Goal: Task Accomplishment & Management: Use online tool/utility

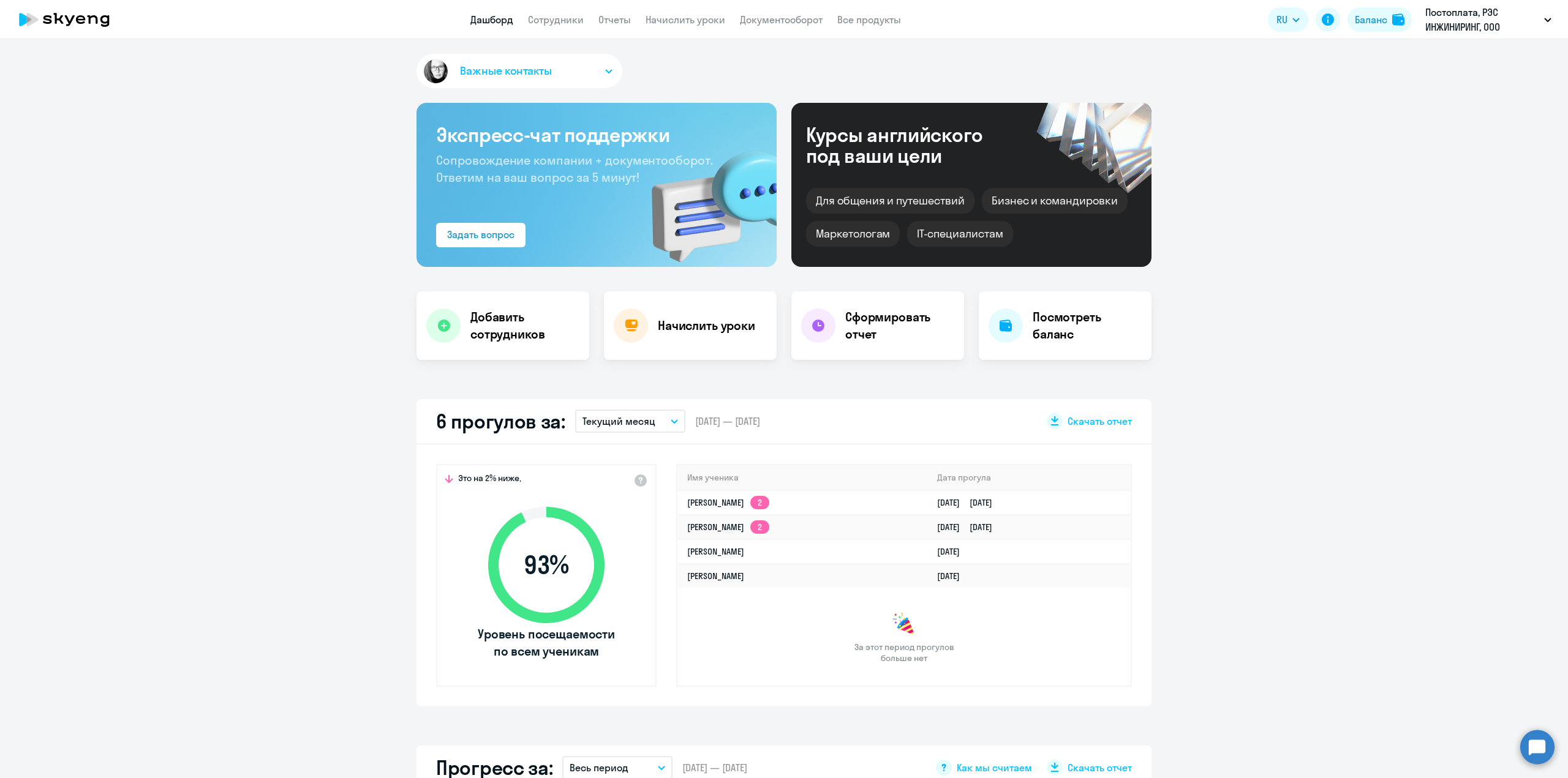
select select "30"
click at [561, 19] on link "Сотрудники" at bounding box center [556, 20] width 56 height 12
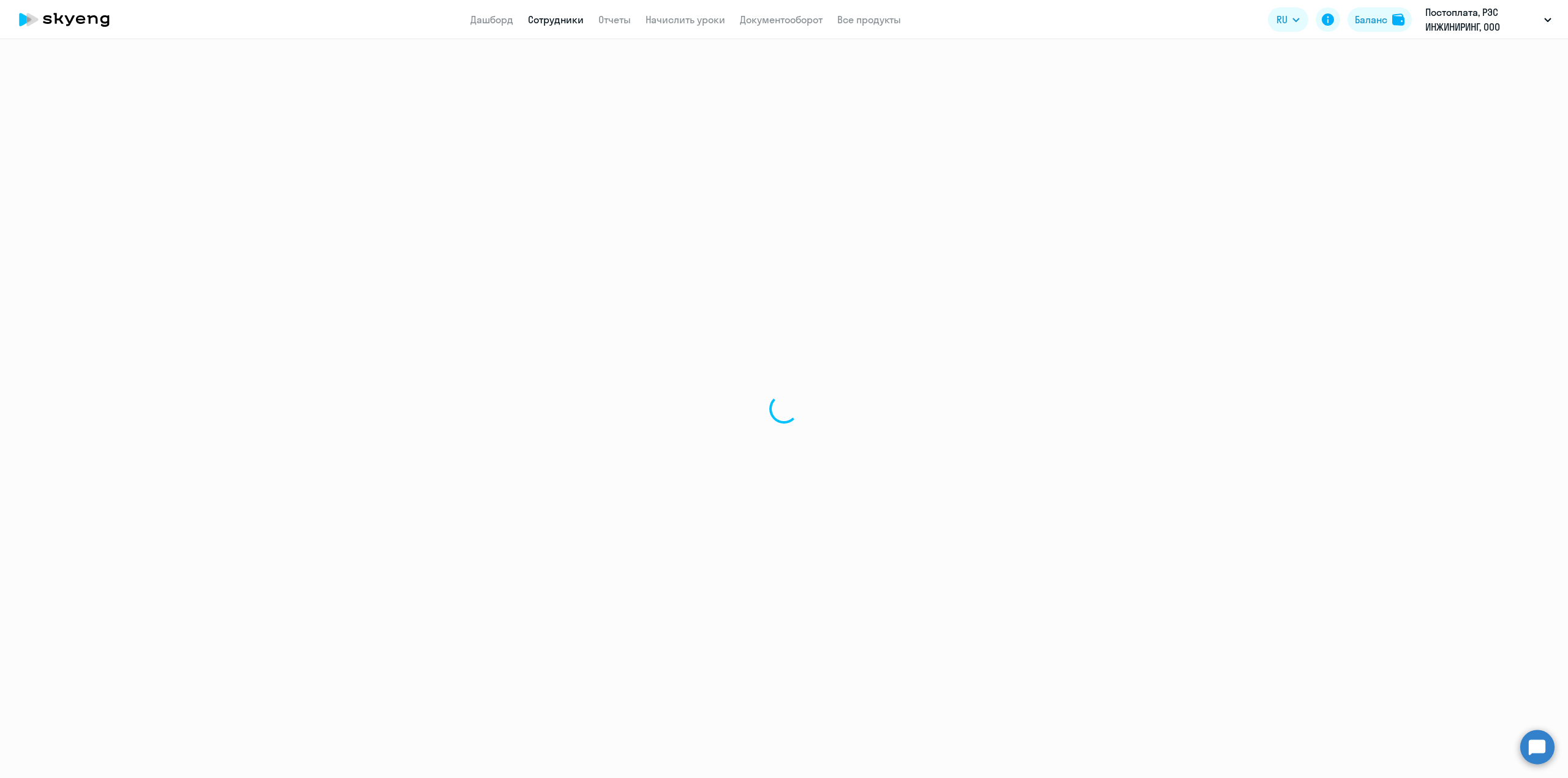
select select "30"
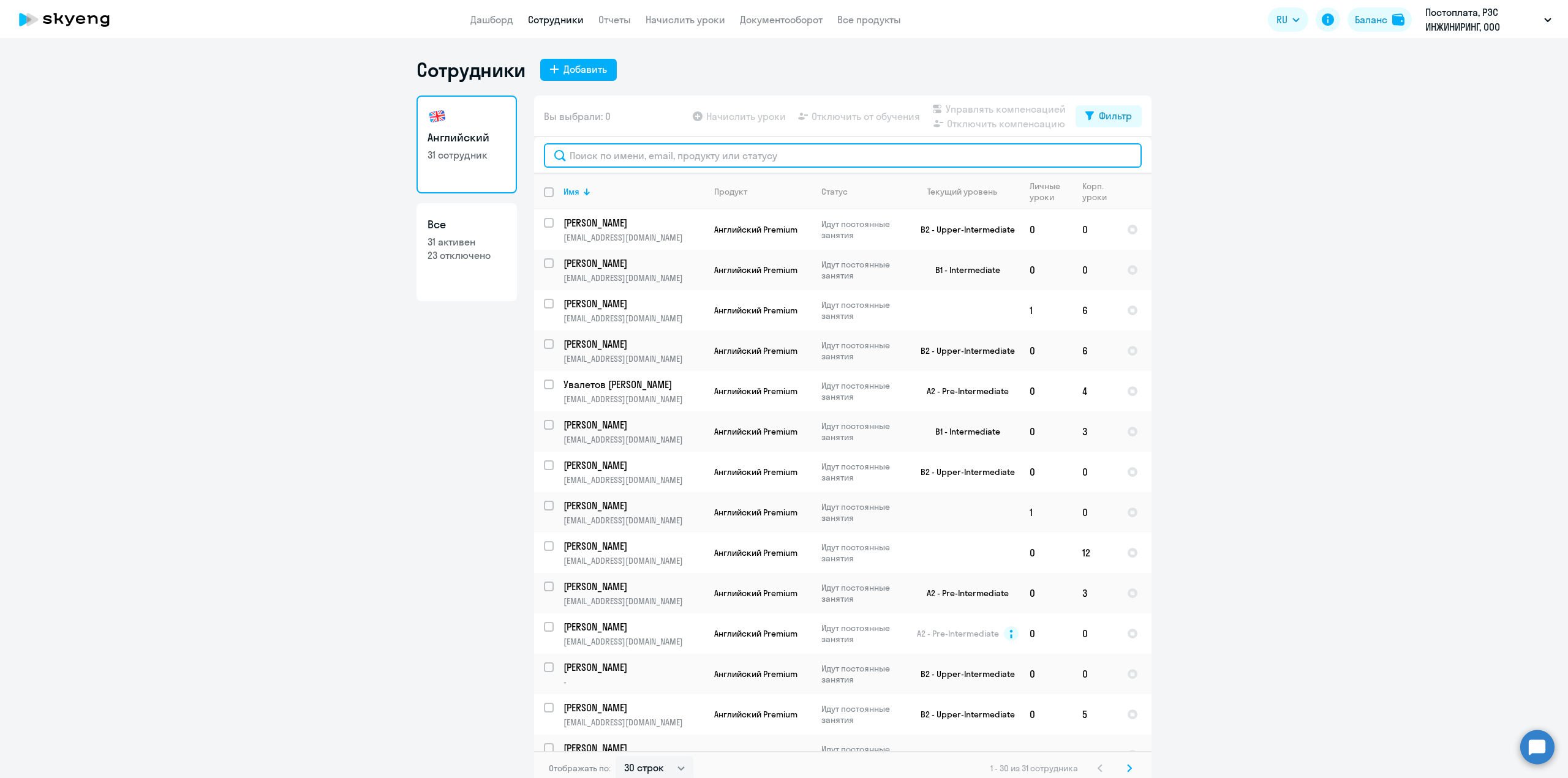
click at [596, 157] on input "text" at bounding box center [843, 156] width 598 height 25
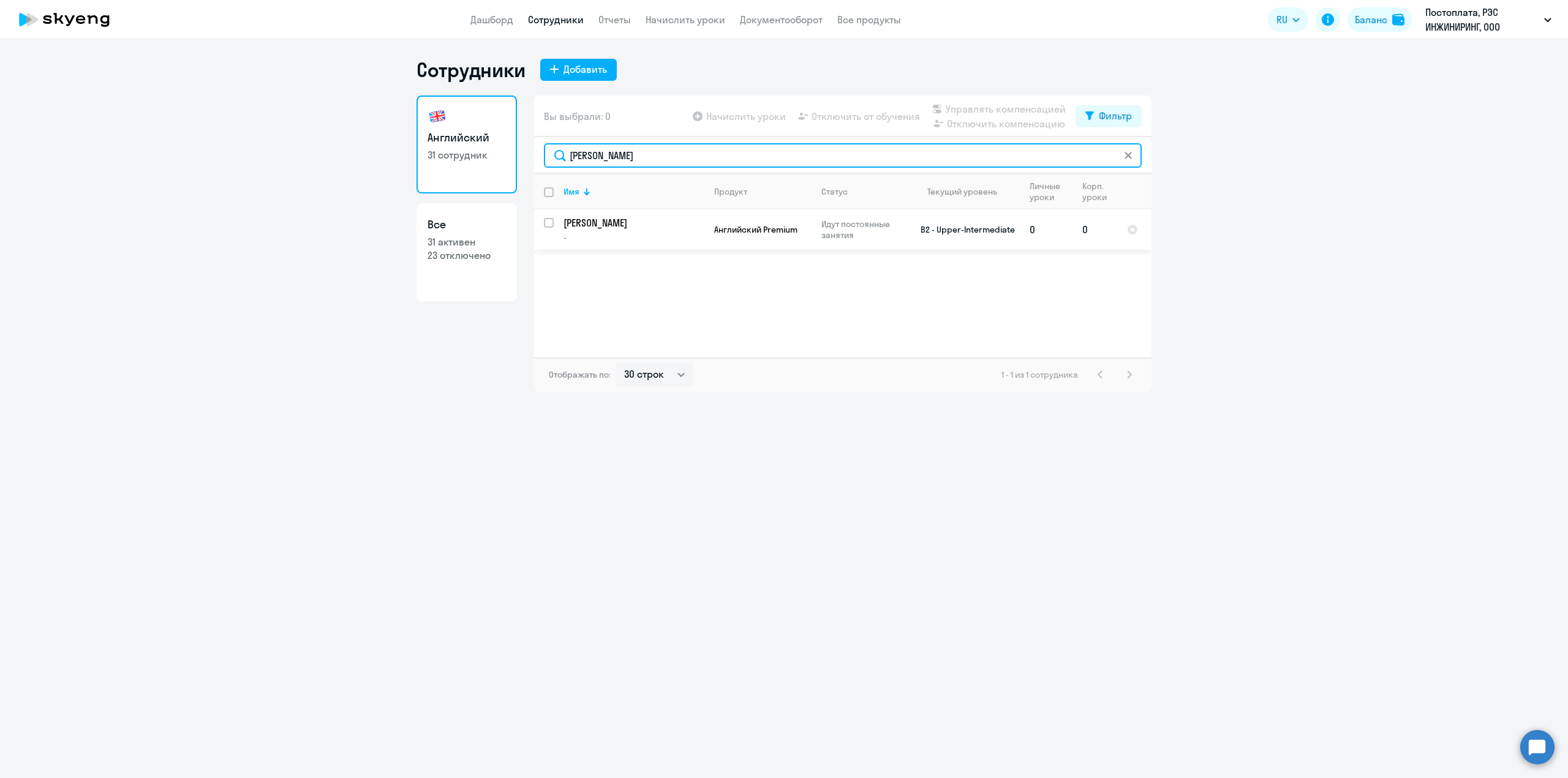
type input "ошурков"
click at [611, 247] on td "Ошурков Денис -" at bounding box center [629, 229] width 151 height 41
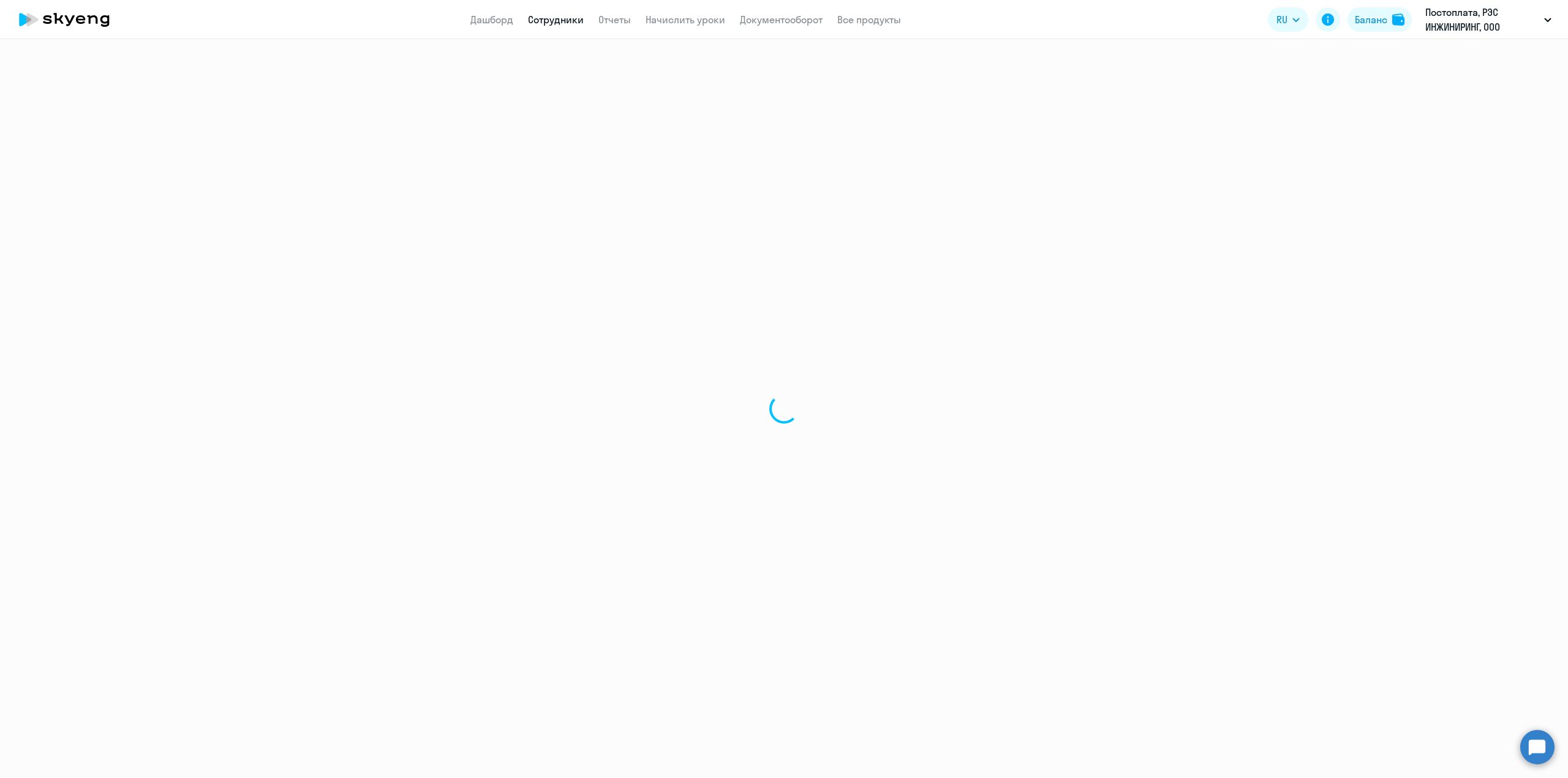
select select "english"
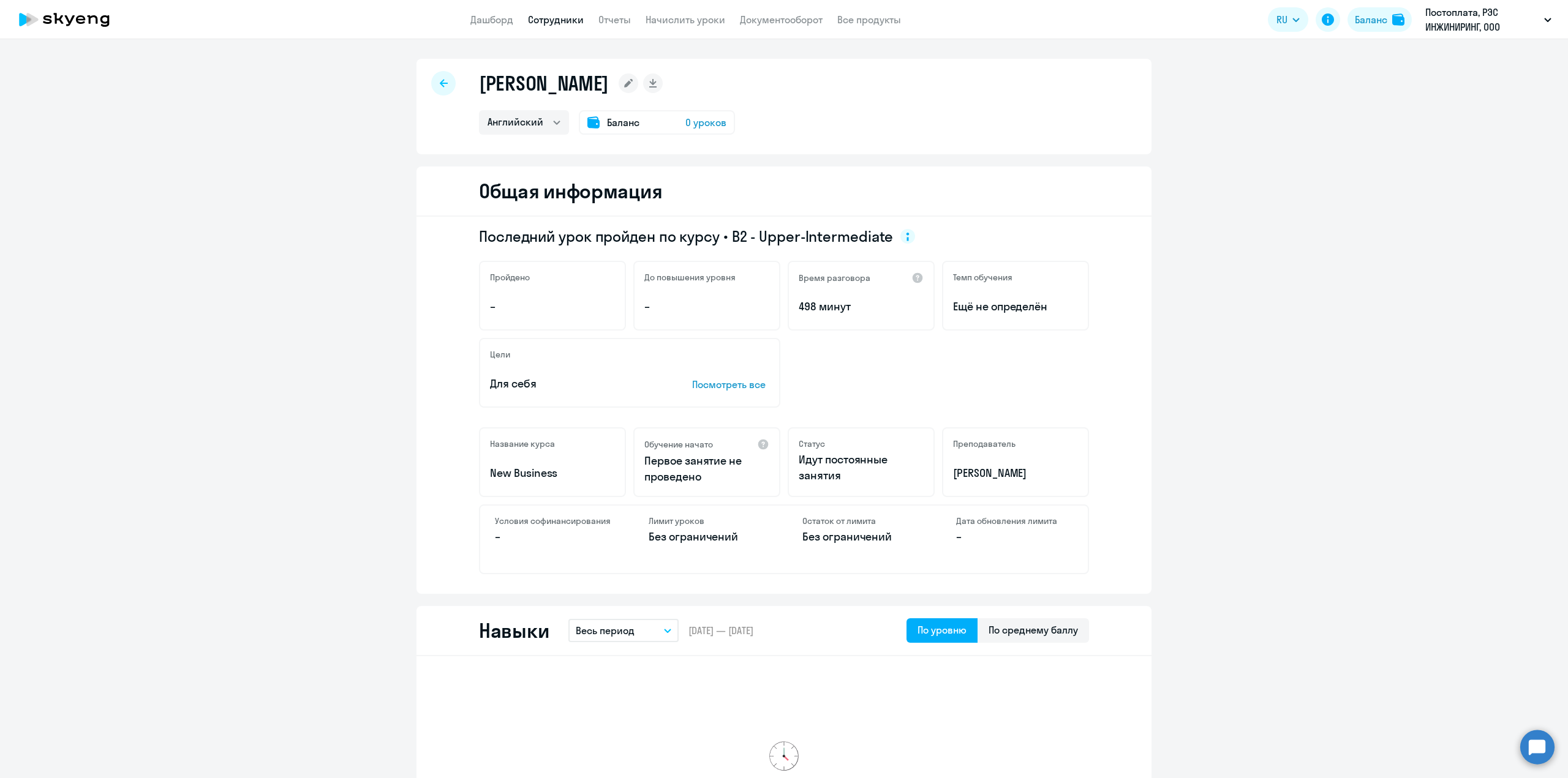
click at [551, 91] on h1 "[PERSON_NAME]" at bounding box center [544, 83] width 130 height 25
click at [632, 85] on icon at bounding box center [628, 83] width 8 height 8
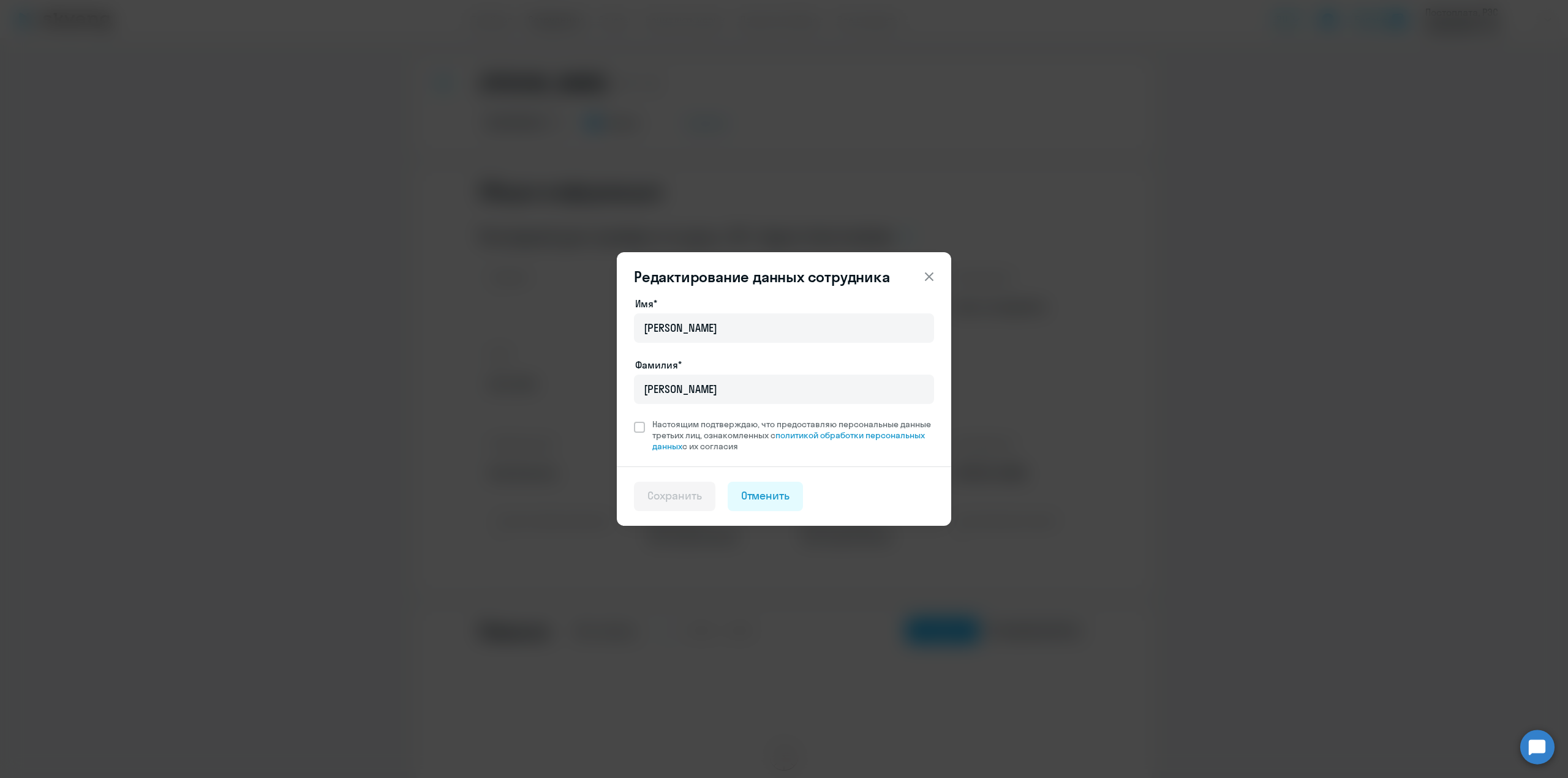
click at [918, 280] on button at bounding box center [929, 277] width 25 height 25
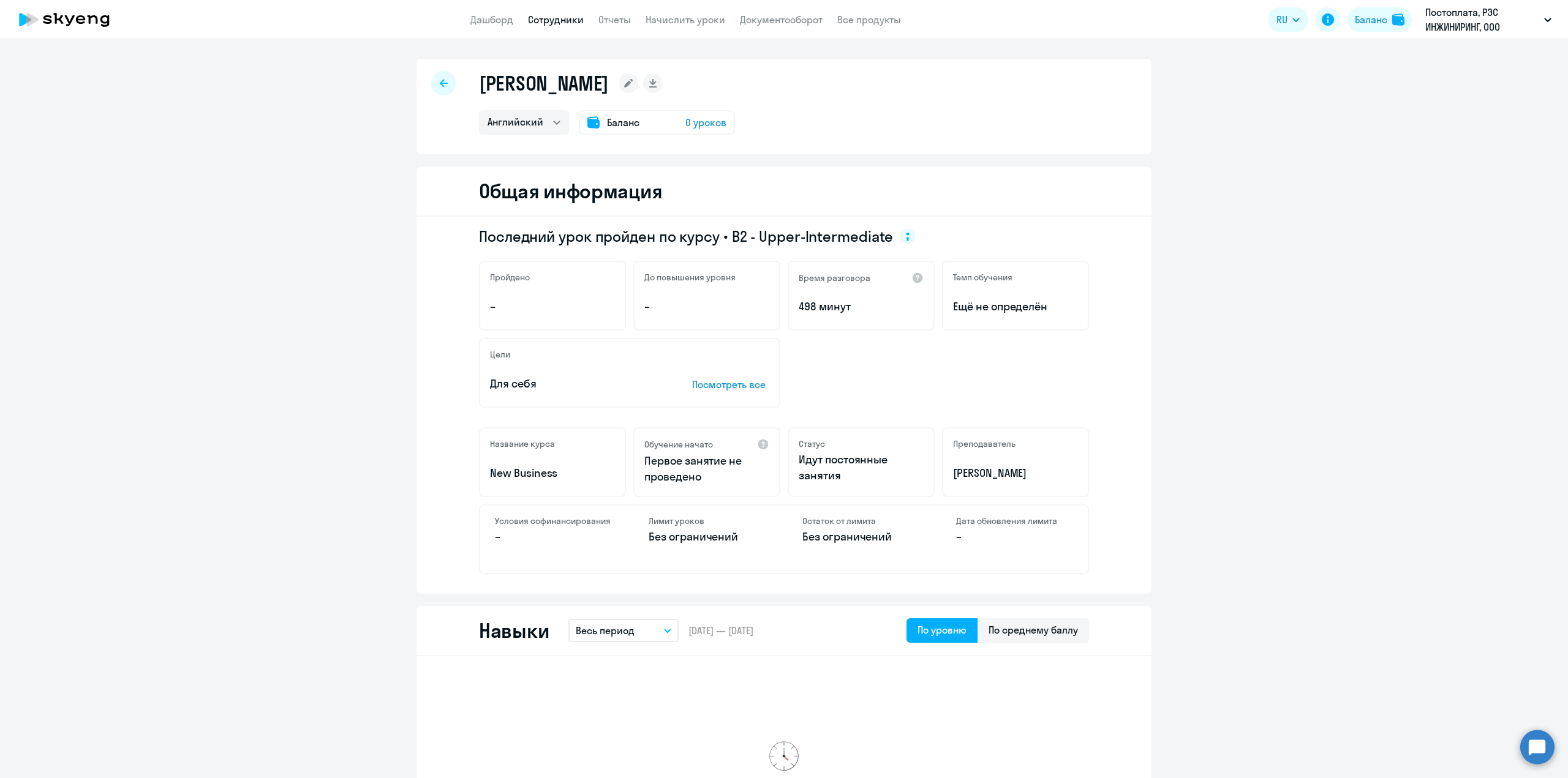
click at [440, 85] on icon at bounding box center [444, 83] width 8 height 8
select select "30"
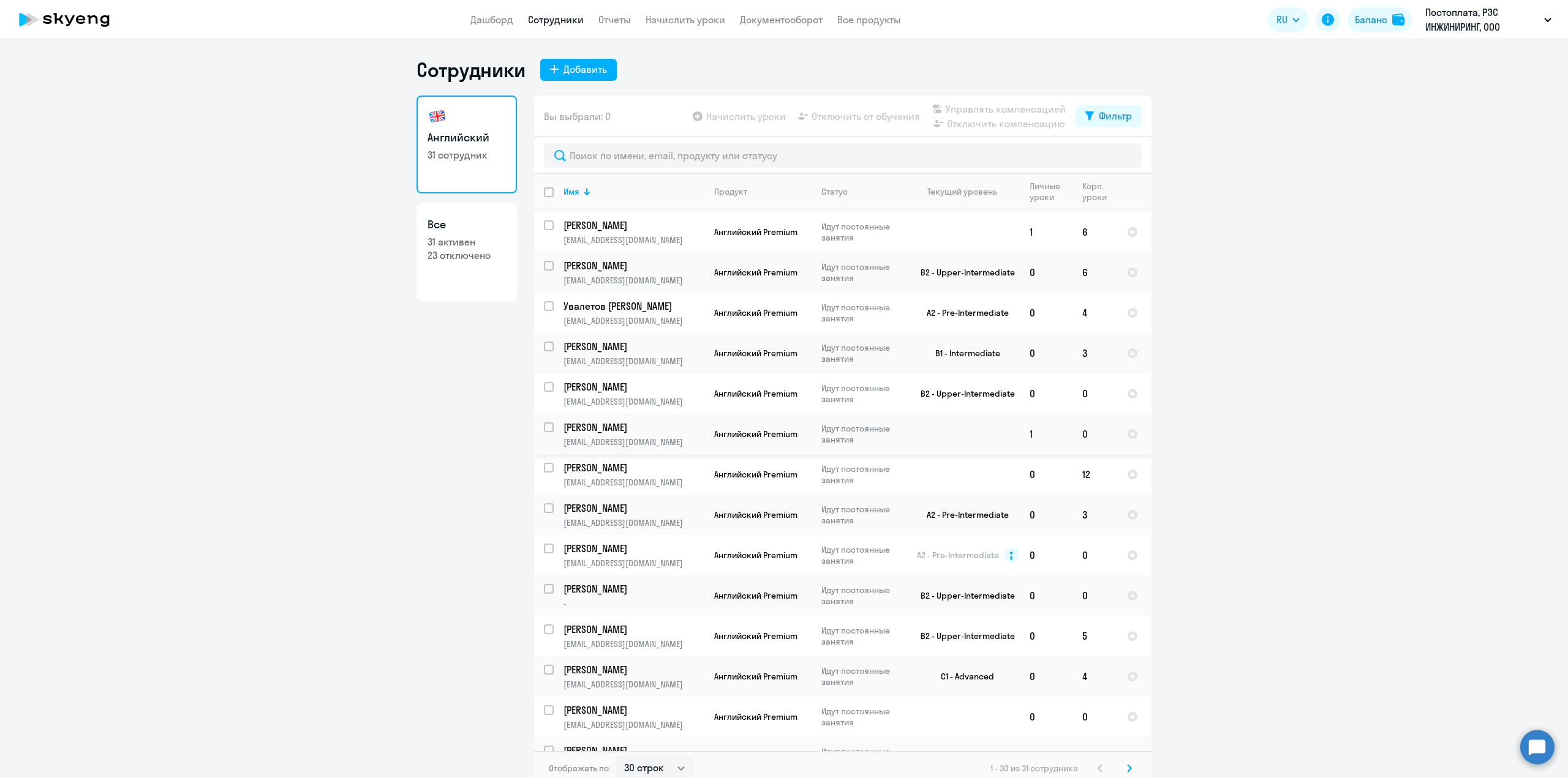
scroll to position [183, 0]
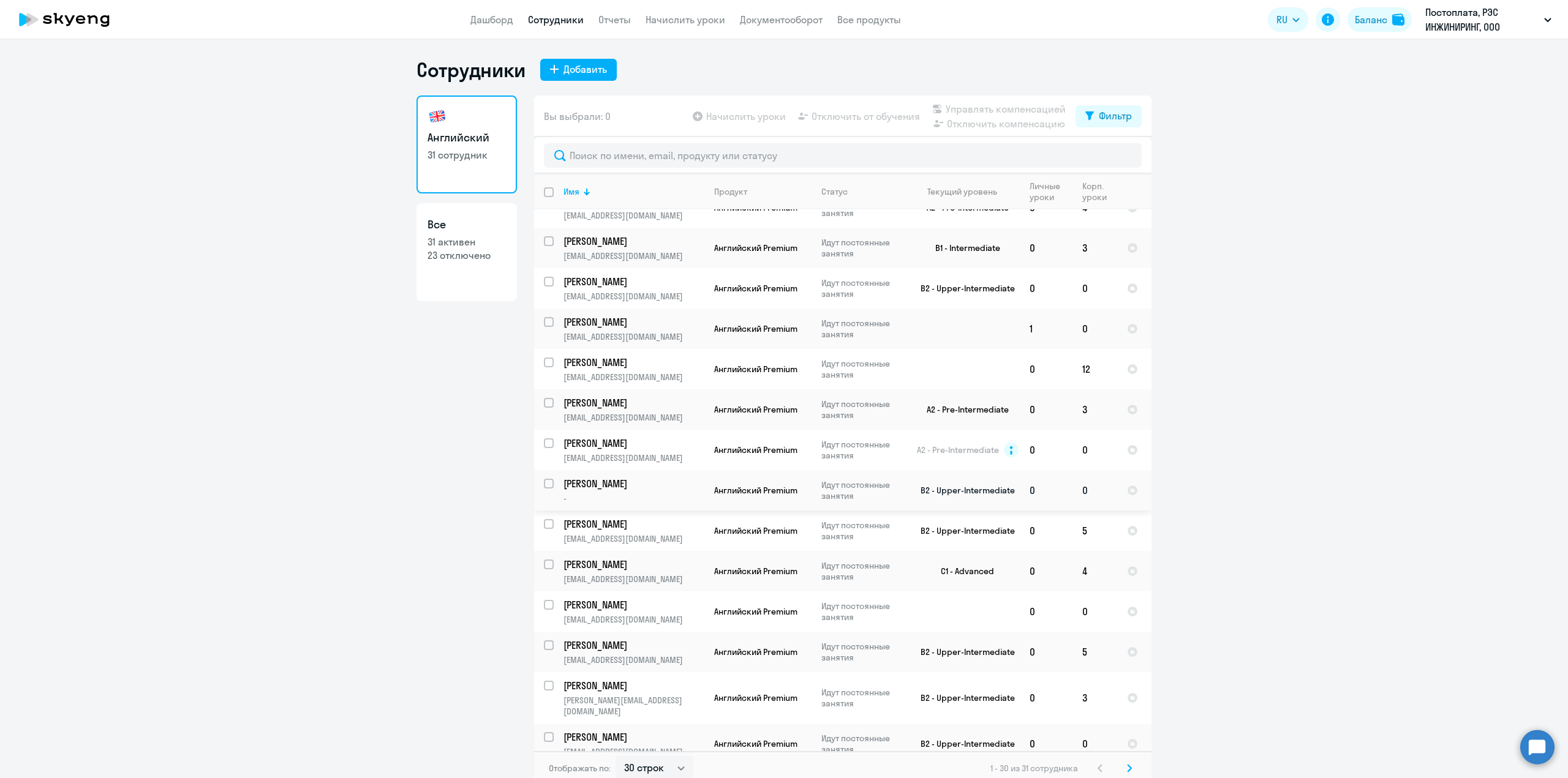
click at [545, 487] on input "select row 15183212" at bounding box center [556, 491] width 25 height 25
click at [544, 488] on input "deselect row 15183212" at bounding box center [556, 491] width 25 height 25
checkbox input "false"
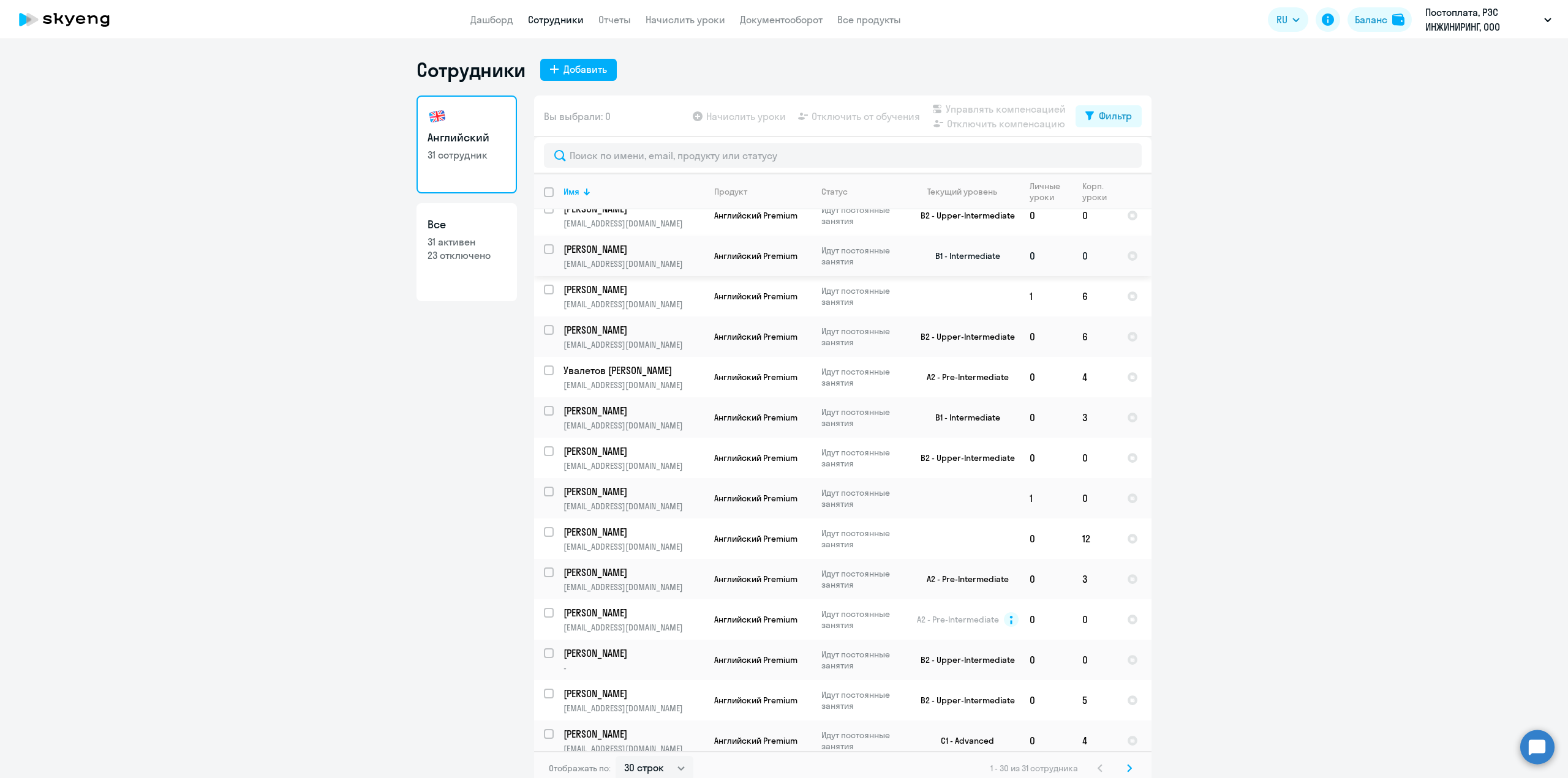
scroll to position [0, 0]
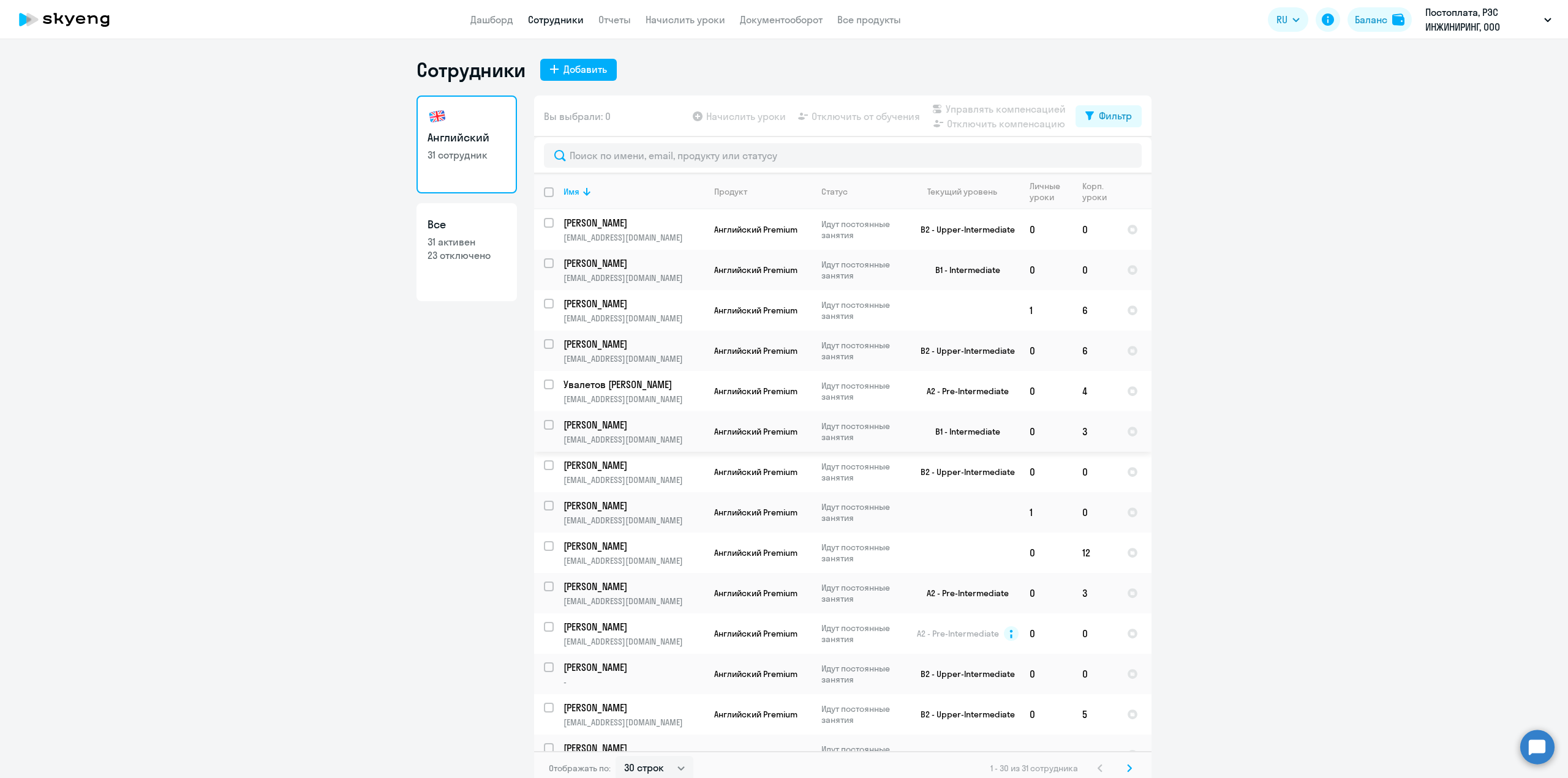
select select "30"
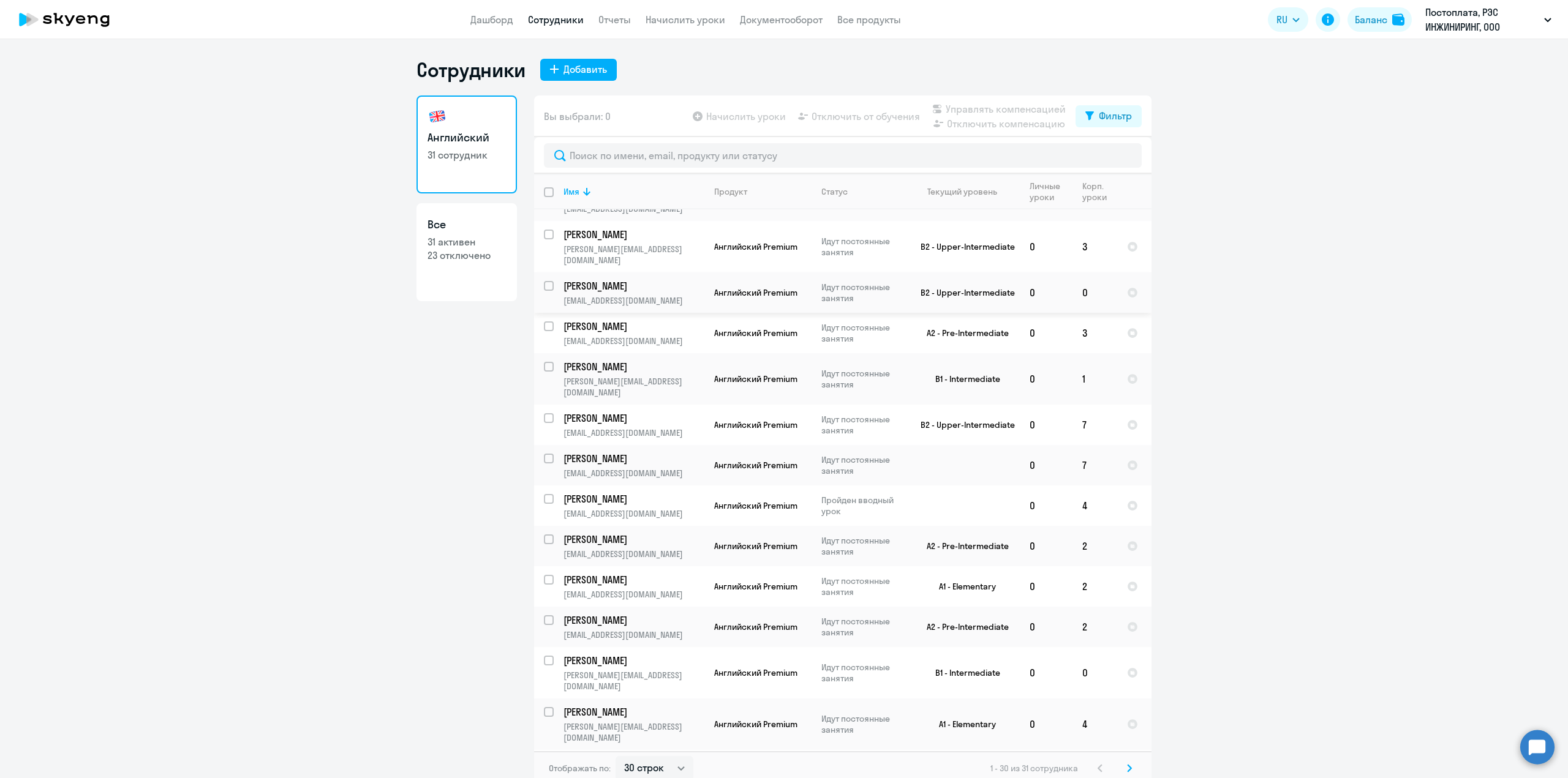
scroll to position [670, 0]
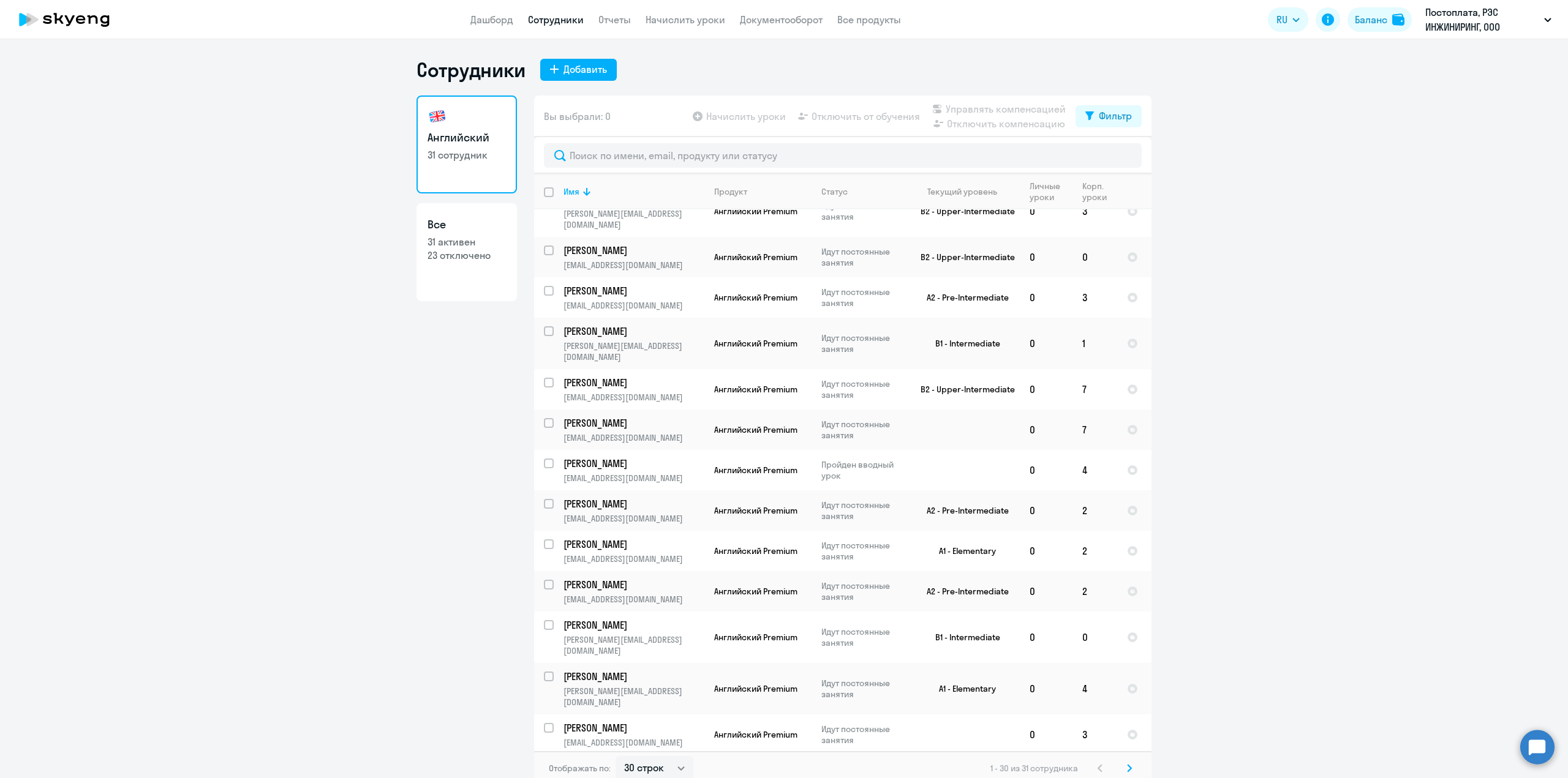
click at [1127, 770] on icon at bounding box center [1129, 768] width 5 height 8
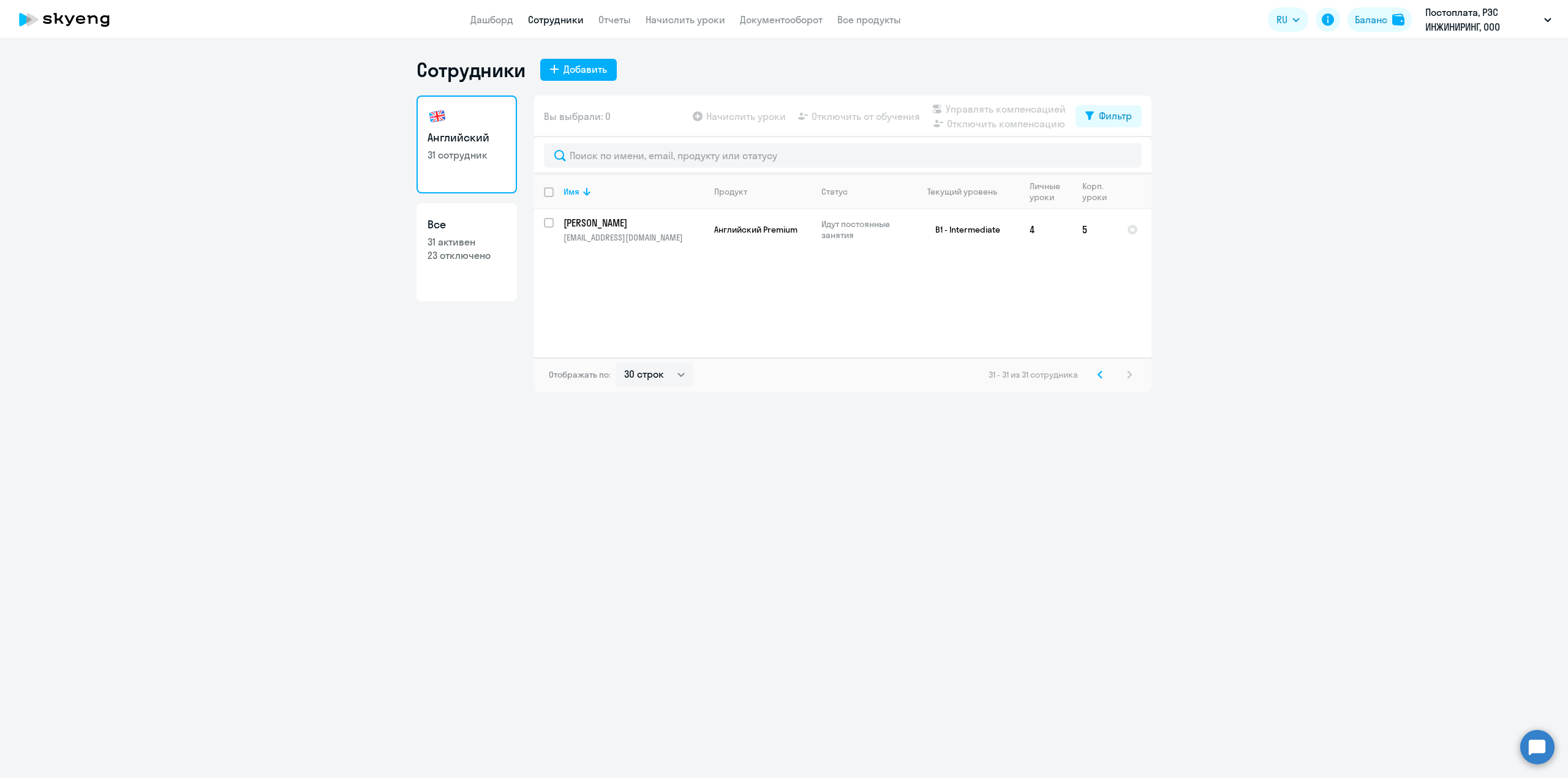
click at [1097, 378] on svg-icon at bounding box center [1100, 374] width 14 height 14
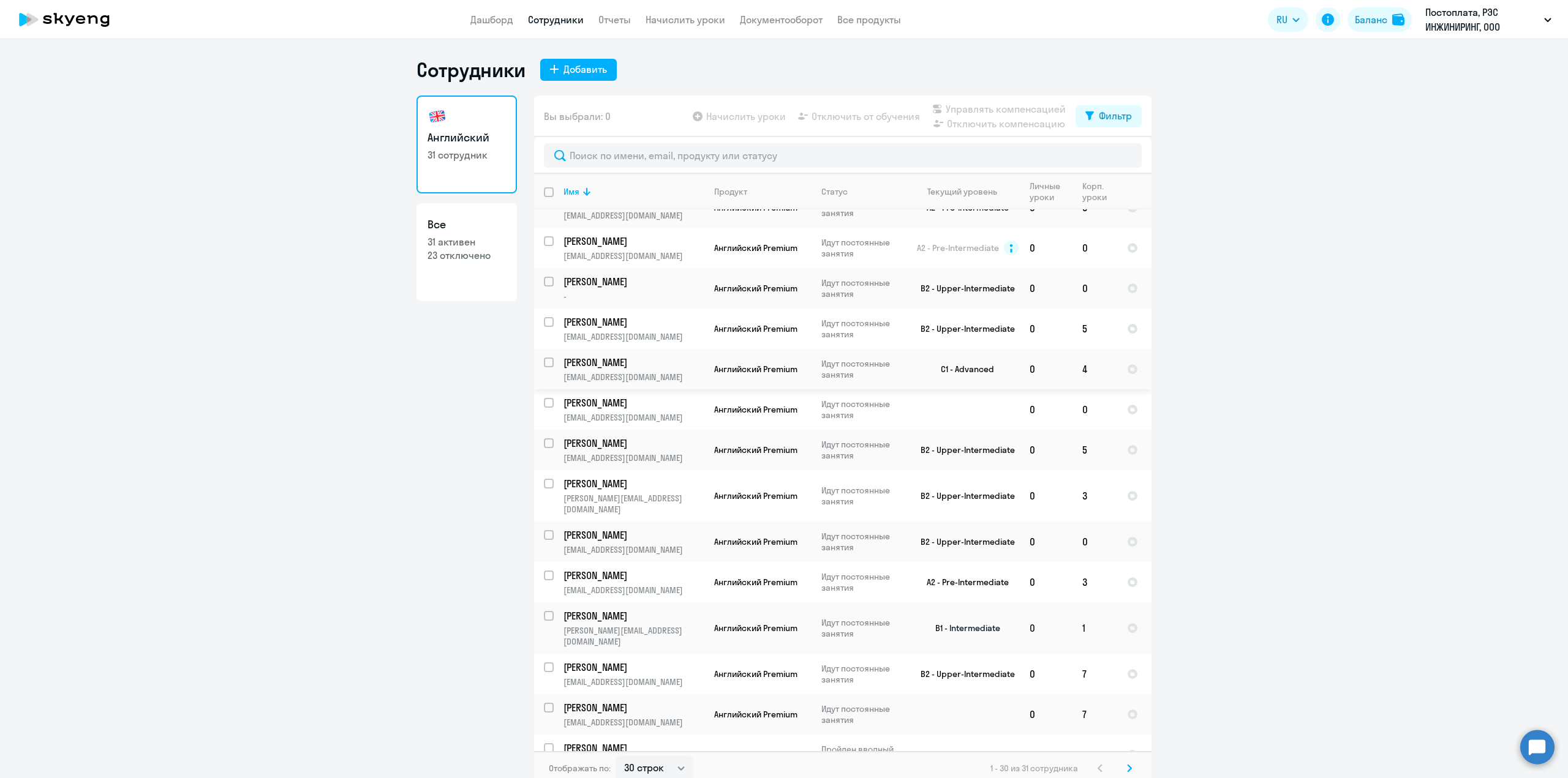
scroll to position [364, 0]
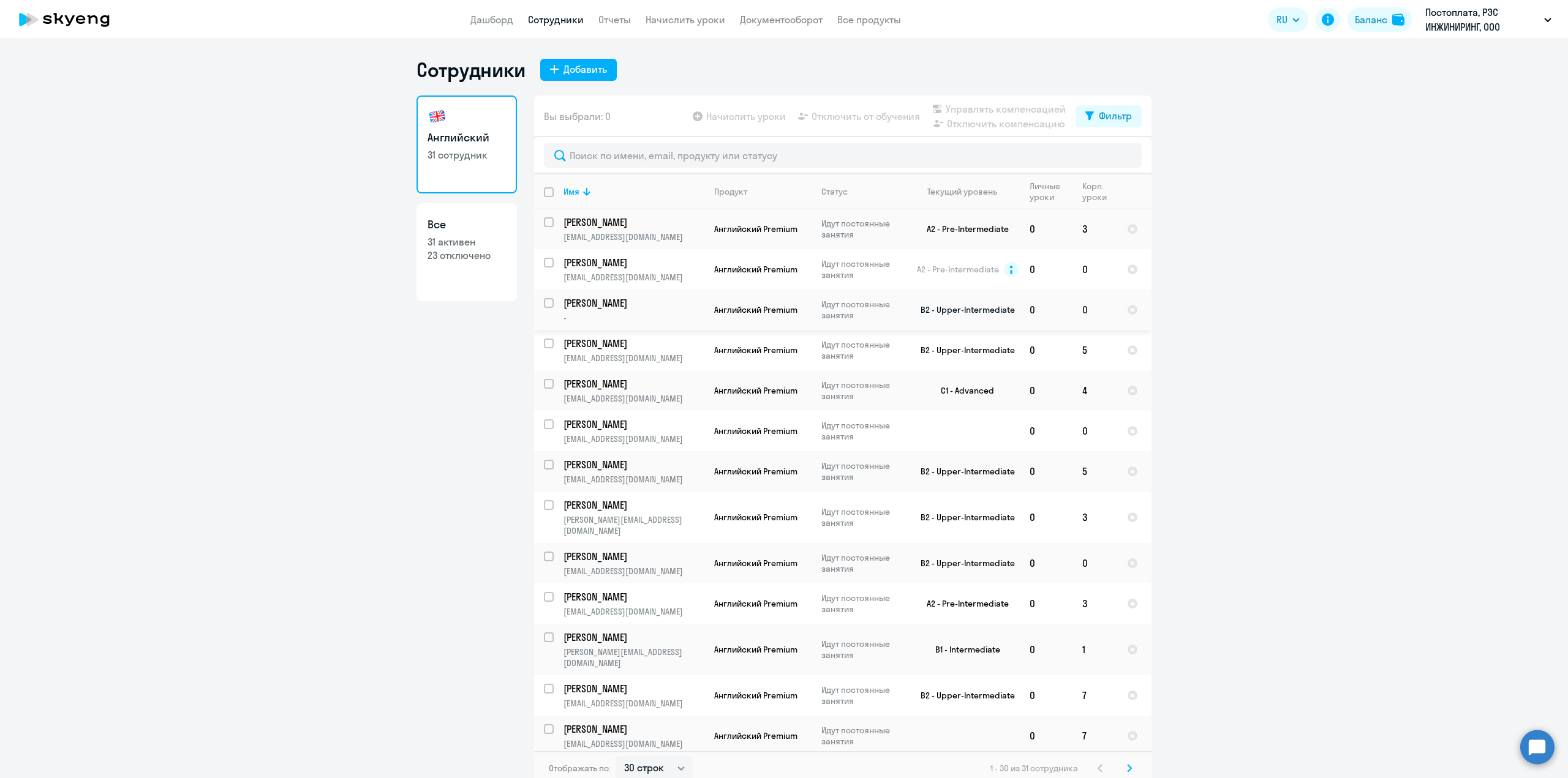
click at [592, 304] on p "[PERSON_NAME]" at bounding box center [632, 303] width 139 height 14
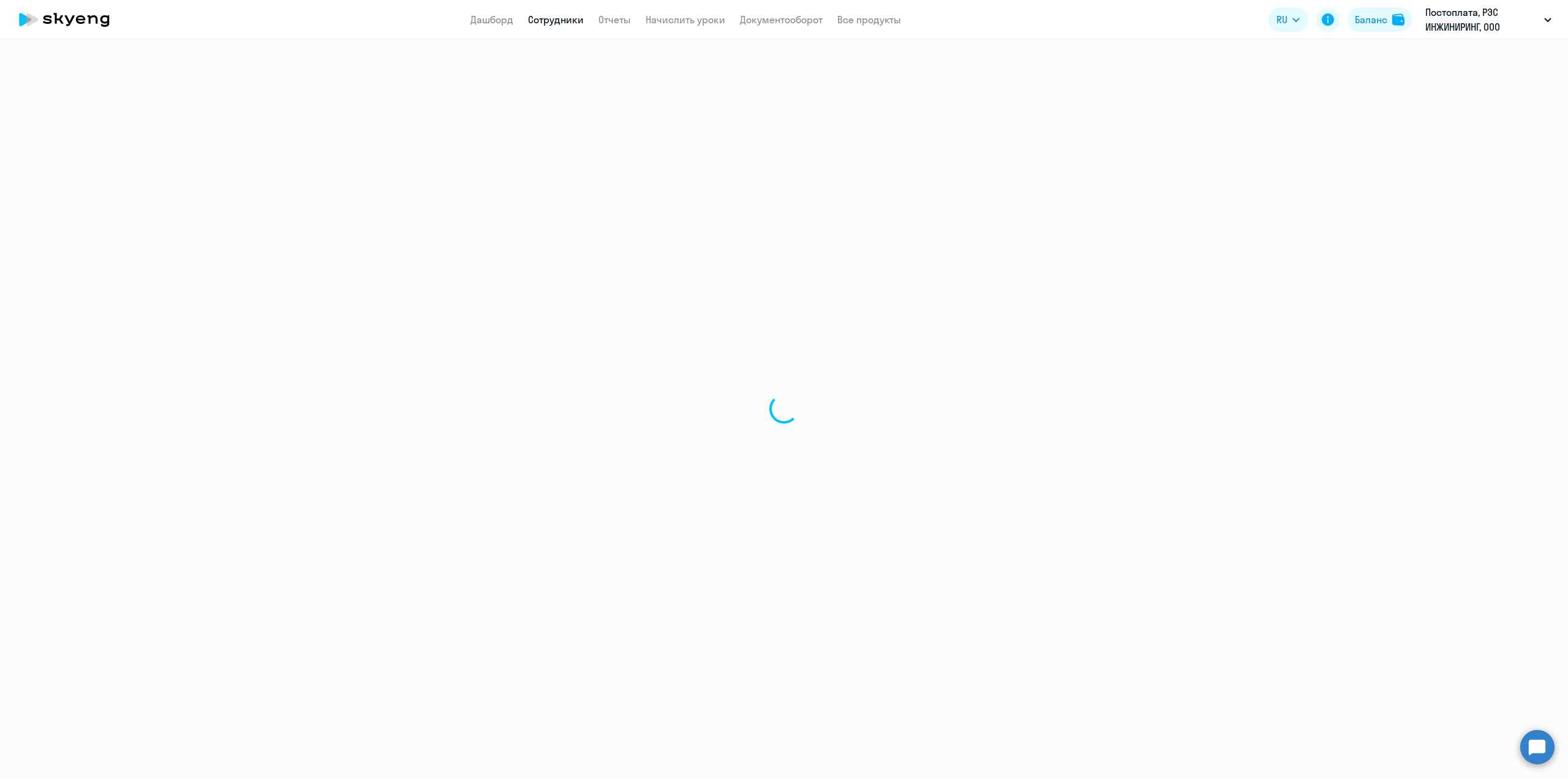
select select "english"
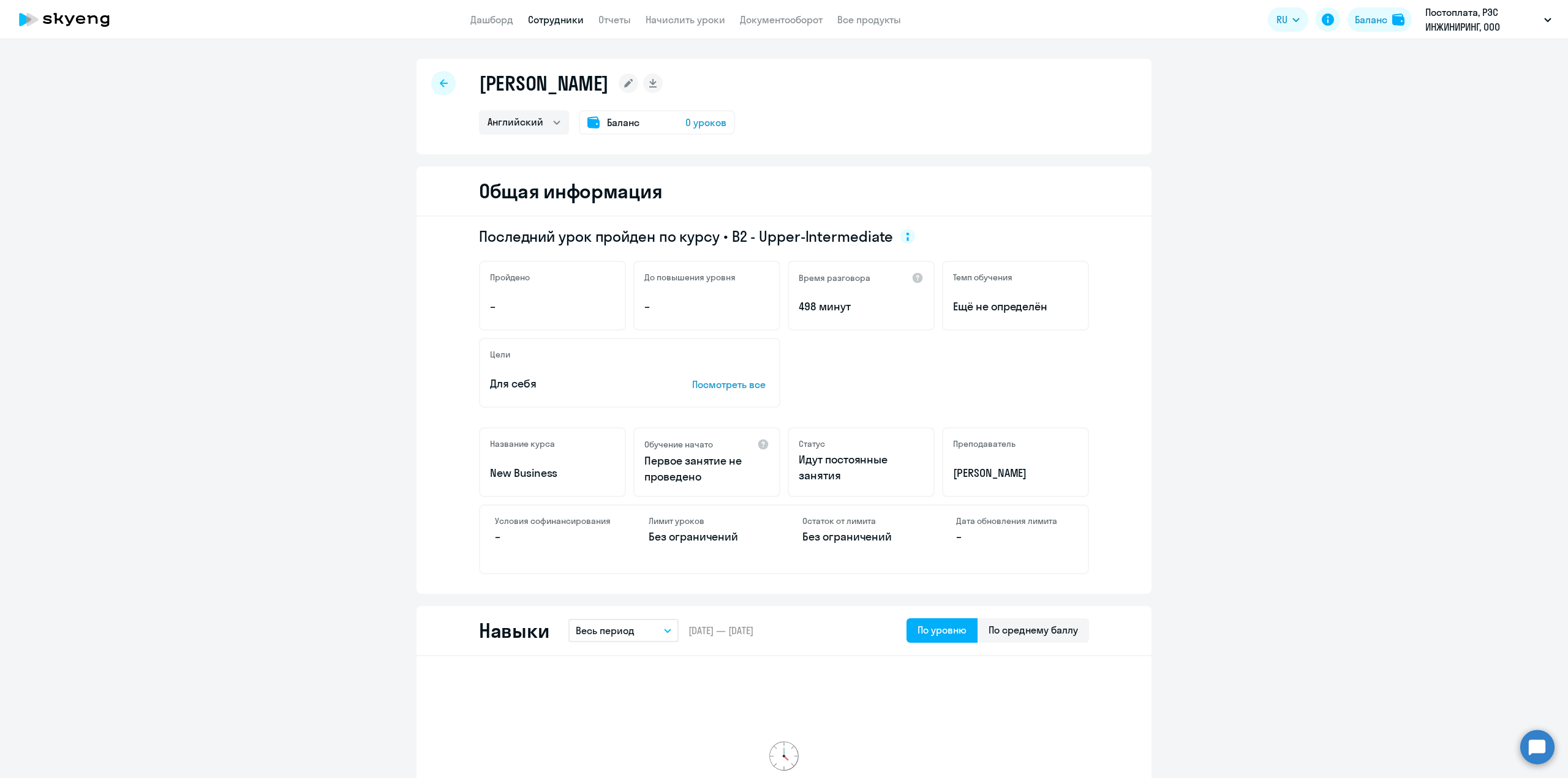
click at [438, 79] on div at bounding box center [443, 83] width 25 height 25
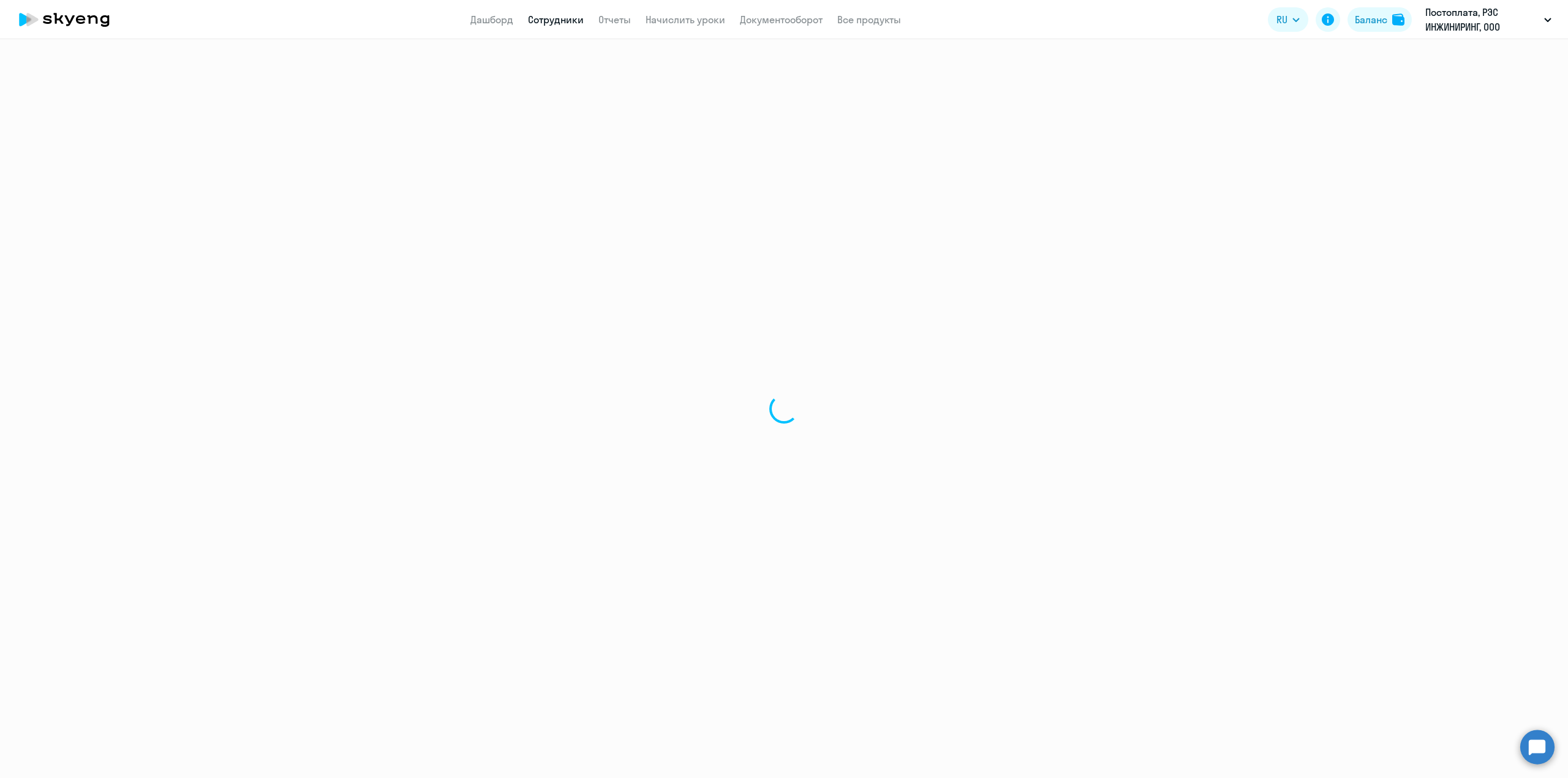
select select "30"
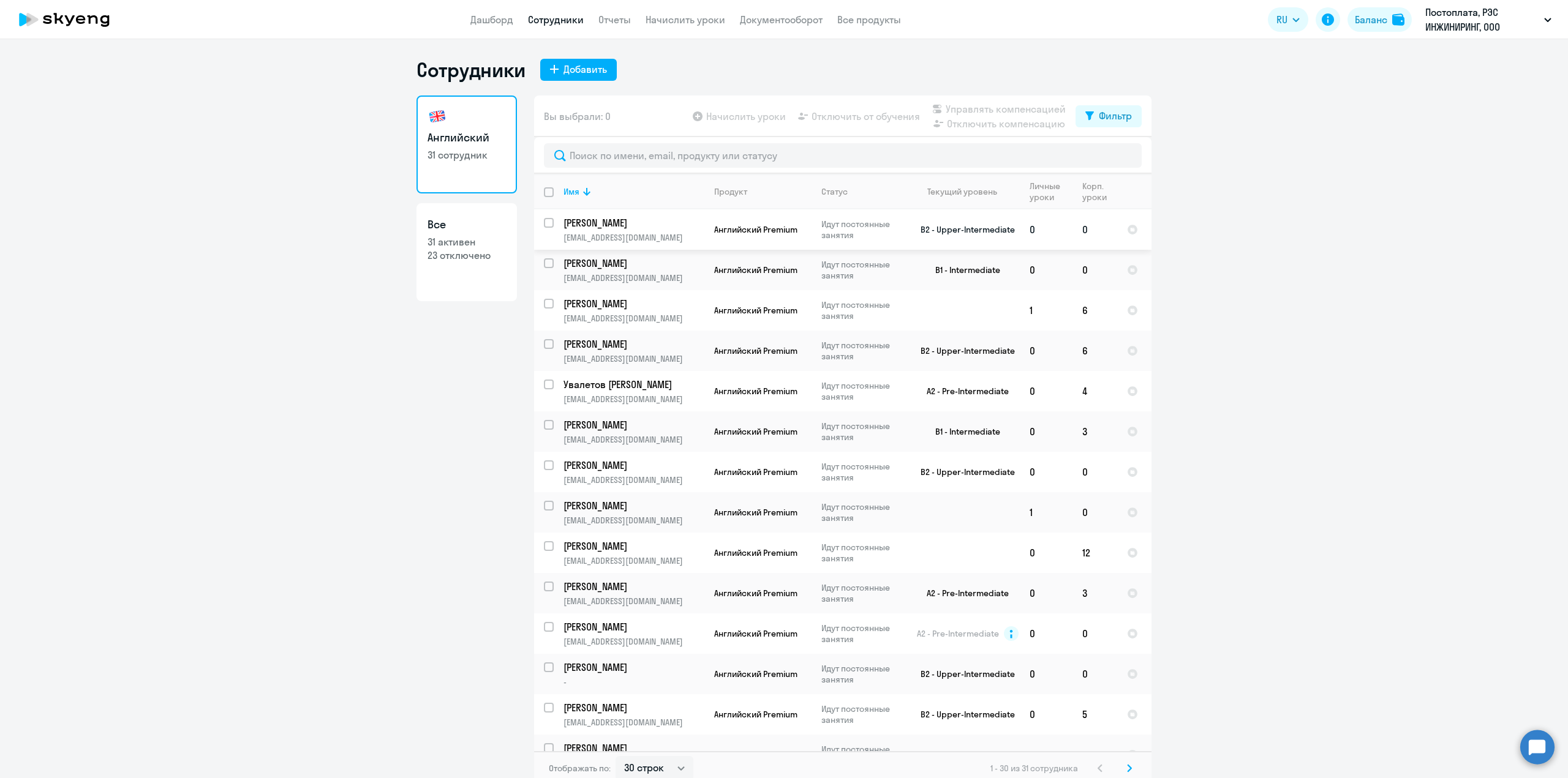
click at [547, 225] on input "select row 44027" at bounding box center [556, 230] width 25 height 25
checkbox input "true"
click at [730, 118] on span "Начислить уроки" at bounding box center [745, 116] width 79 height 14
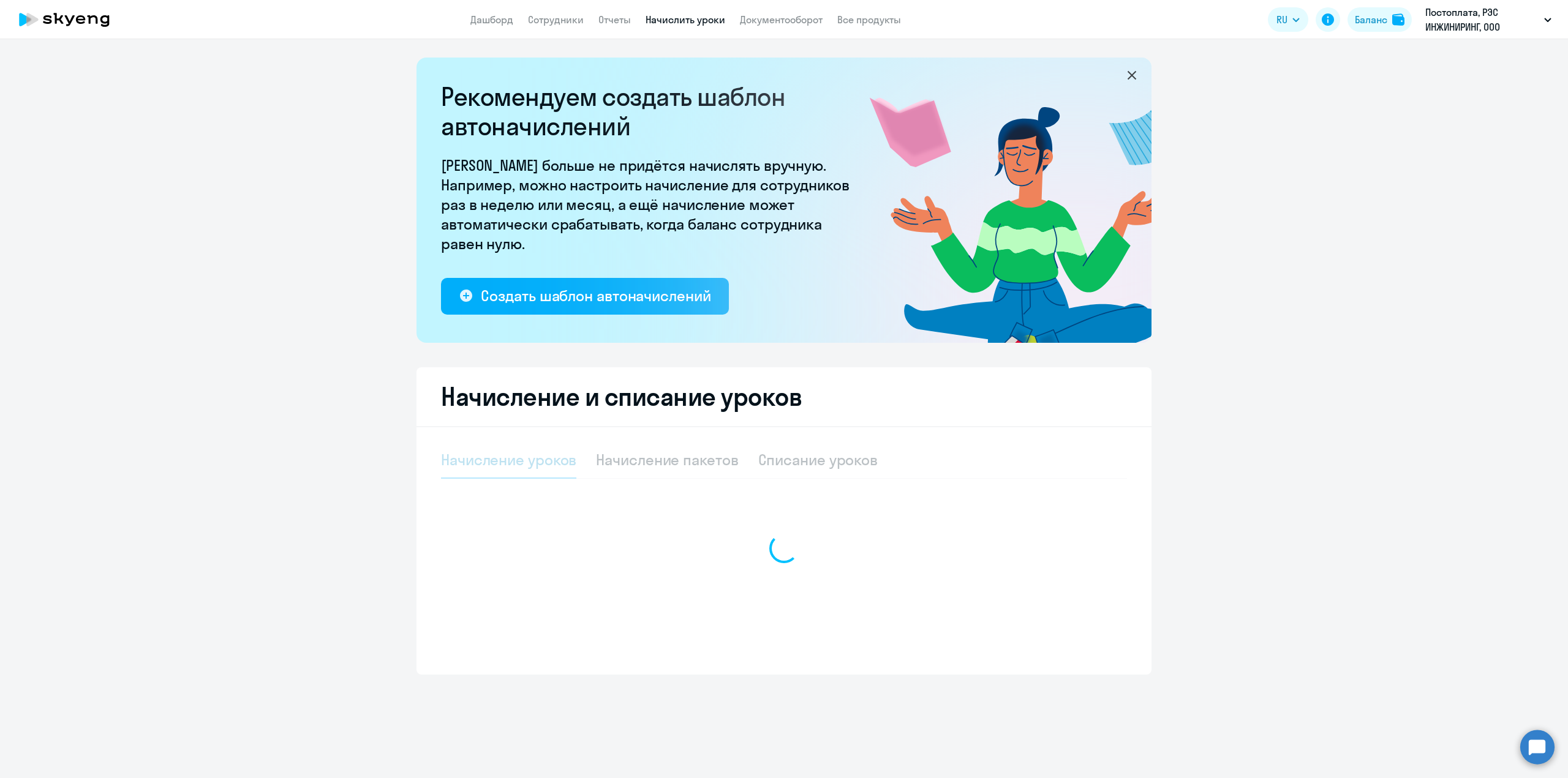
select select "10"
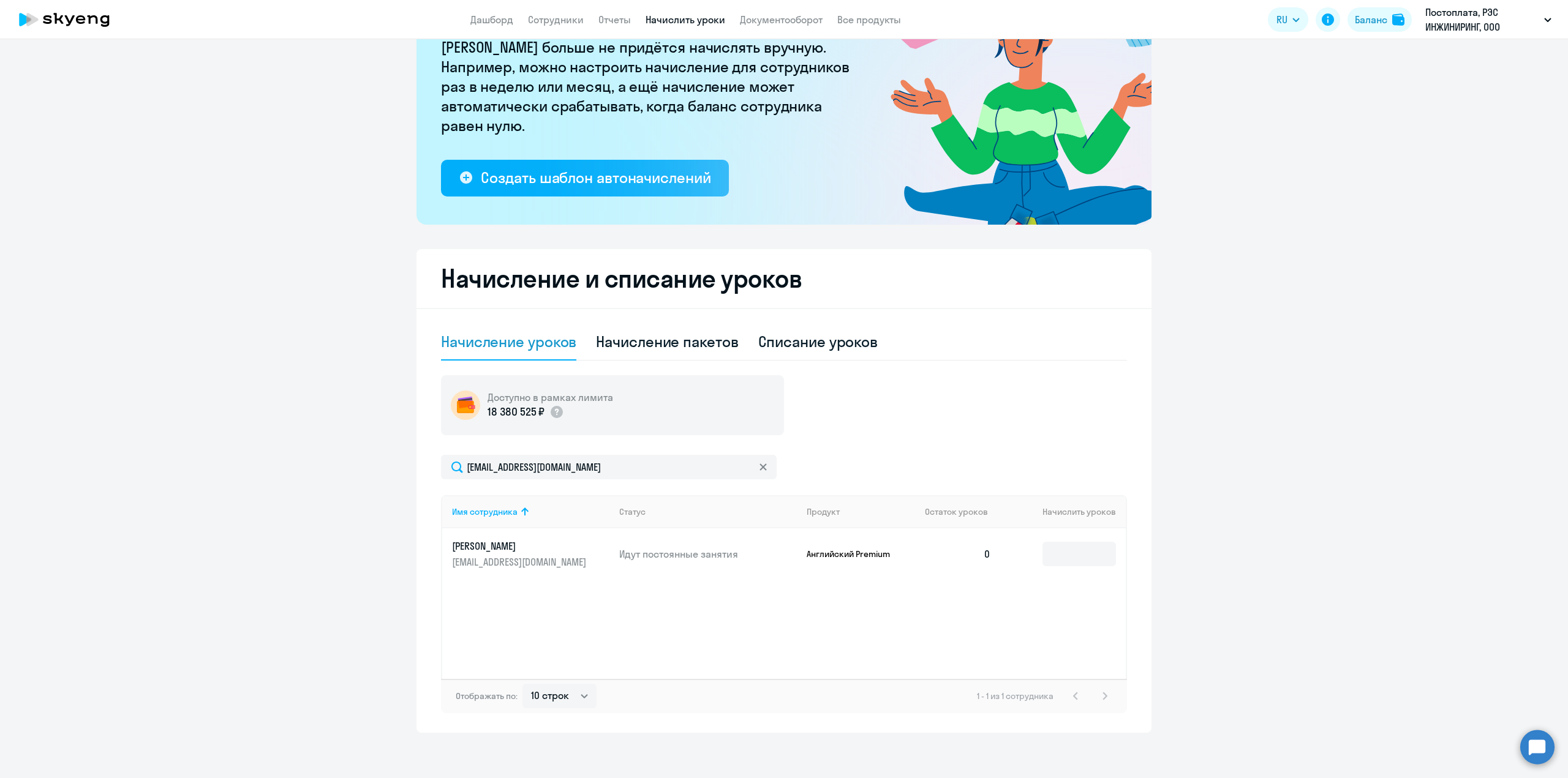
scroll to position [122, 0]
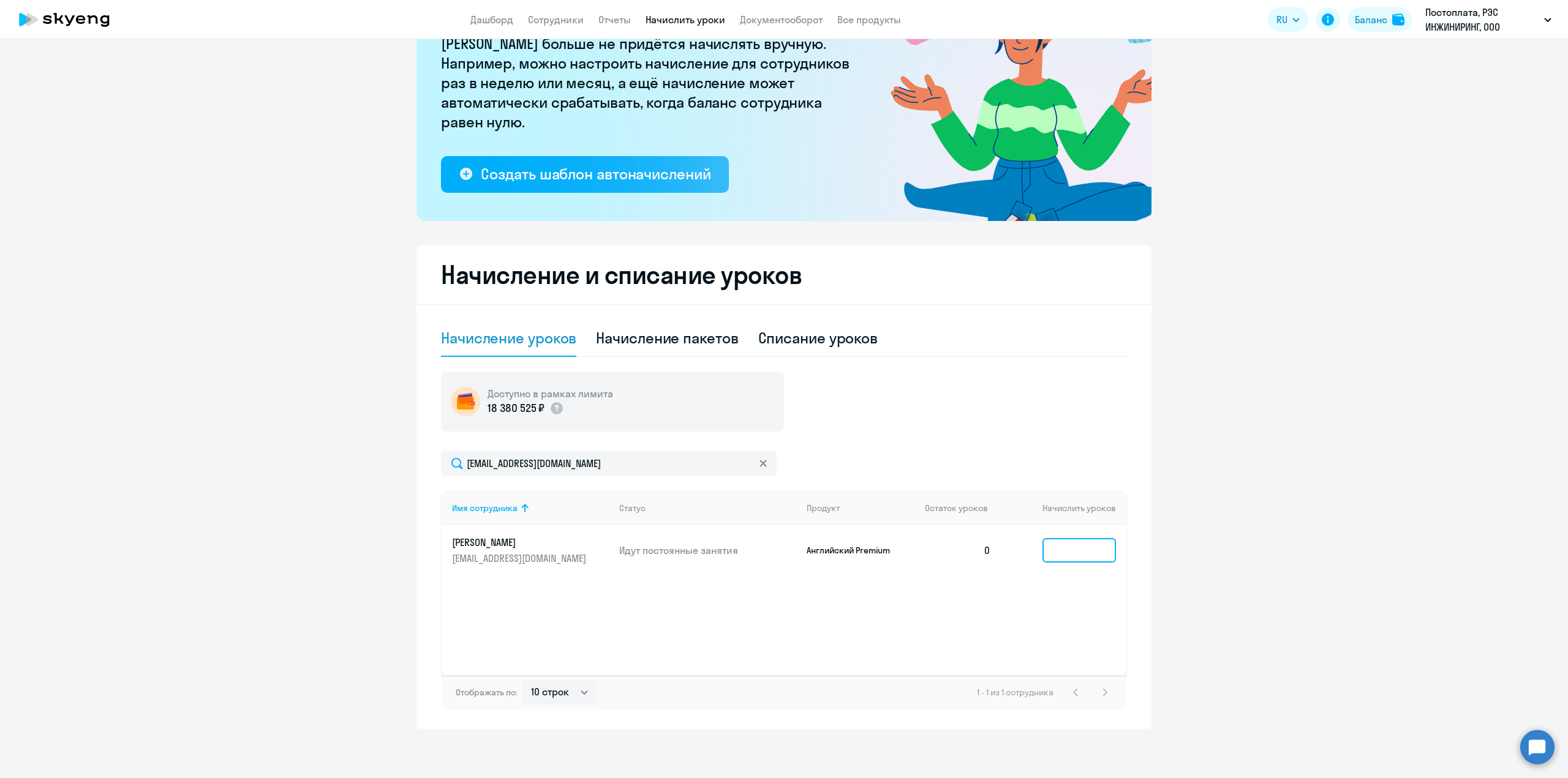
click at [1091, 558] on input at bounding box center [1079, 551] width 74 height 25
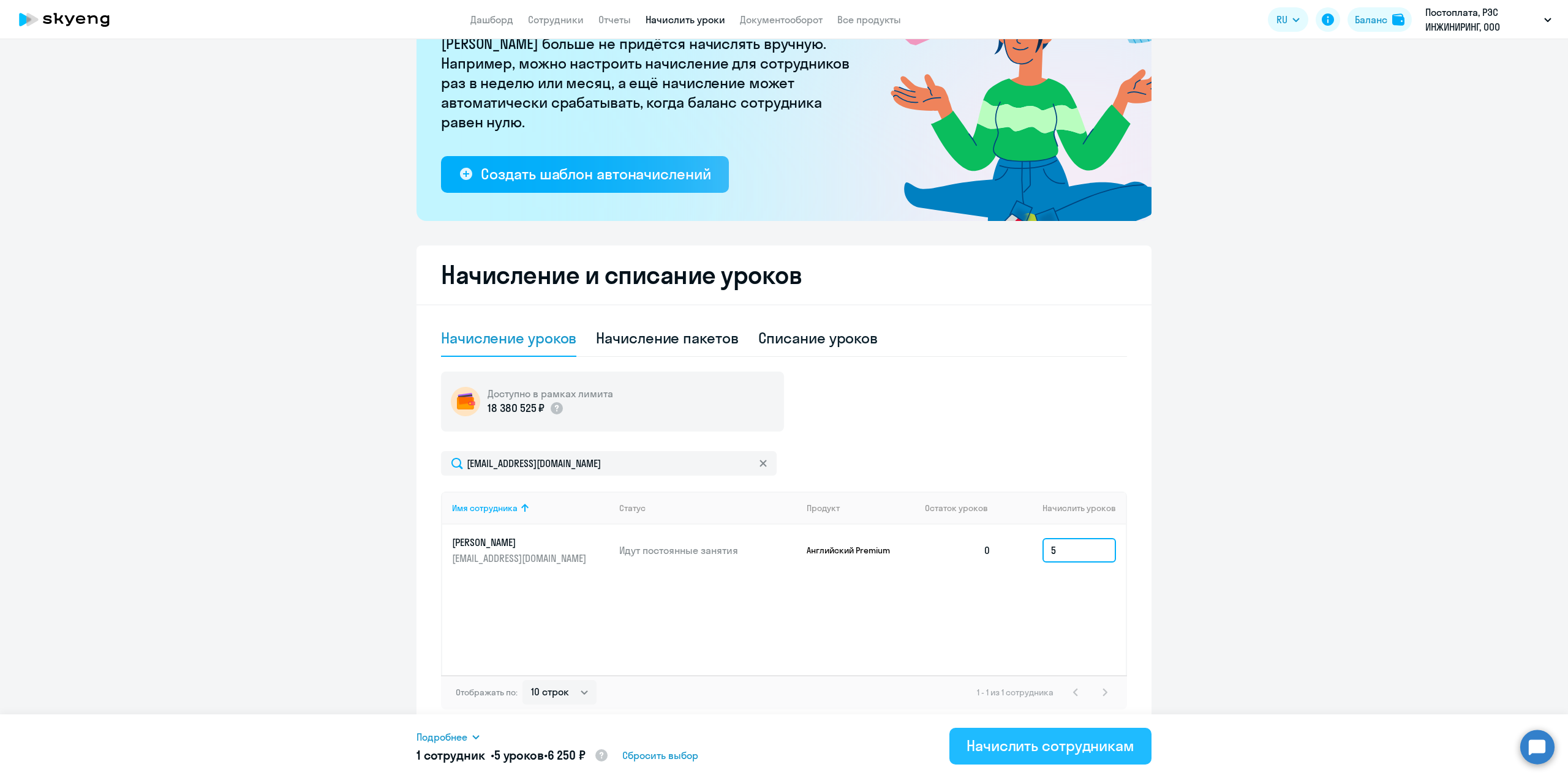
type input "5"
click at [1055, 740] on div "Начислить сотрудникам" at bounding box center [1050, 746] width 168 height 19
